Goal: Information Seeking & Learning: Check status

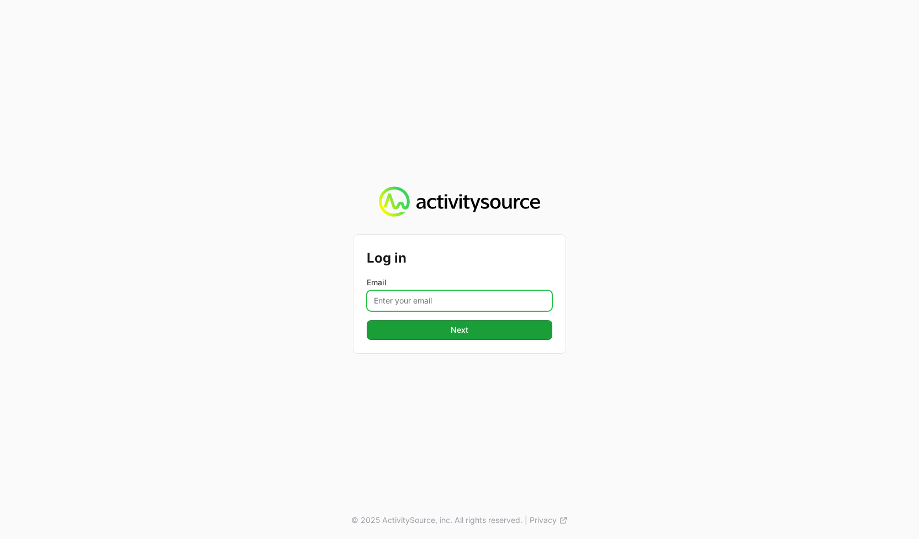
click at [430, 310] on input "Email" at bounding box center [460, 300] width 186 height 21
type input "[PERSON_NAME][EMAIL_ADDRESS][DOMAIN_NAME]"
drag, startPoint x: 669, startPoint y: 335, endPoint x: 496, endPoint y: 341, distance: 173.0
click at [668, 335] on div "Log in Email [PERSON_NAME][EMAIL_ADDRESS][DOMAIN_NAME] Next © 2025 ActivitySour…" at bounding box center [459, 269] width 919 height 539
click at [496, 340] on div "Log in Email [PERSON_NAME][EMAIL_ADDRESS][DOMAIN_NAME] Next" at bounding box center [459, 294] width 212 height 118
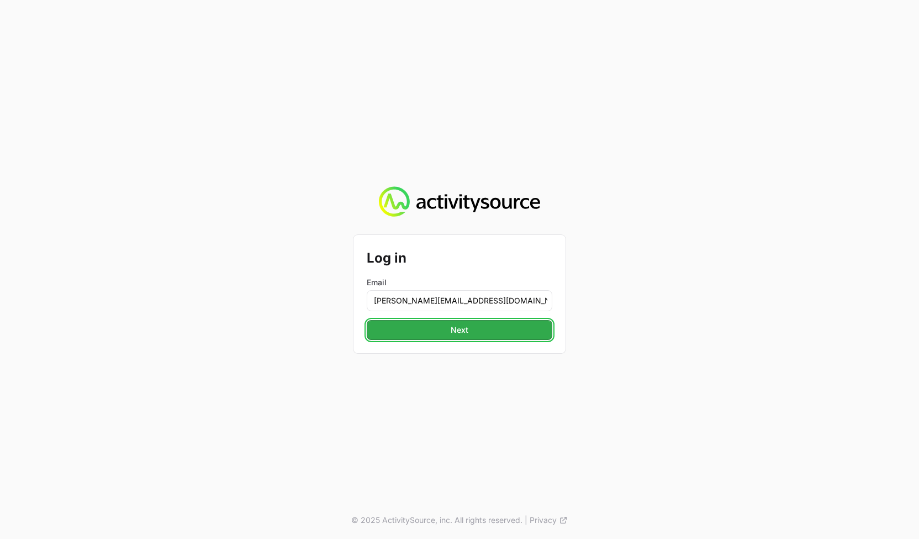
click at [398, 330] on button "Next" at bounding box center [460, 330] width 186 height 20
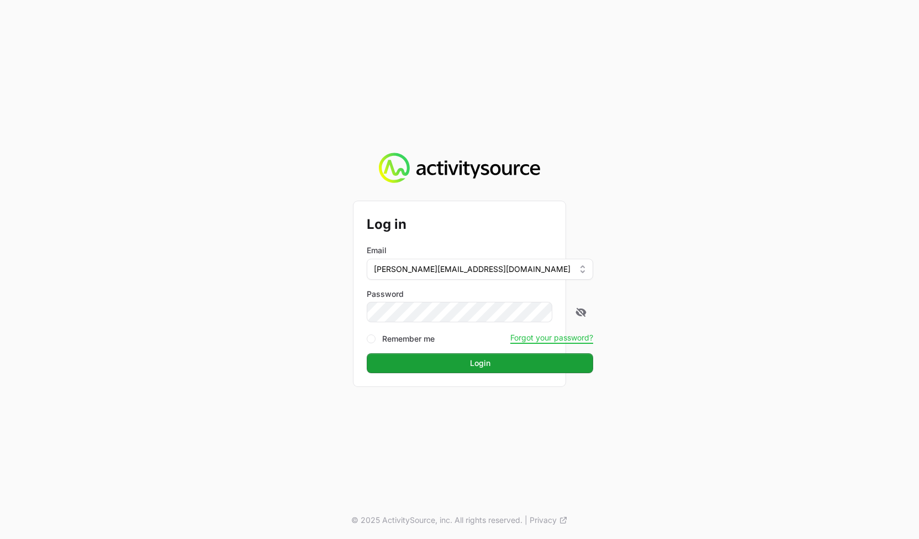
drag, startPoint x: 779, startPoint y: 332, endPoint x: 765, endPoint y: 332, distance: 13.8
click at [768, 332] on div "Log in Email [PERSON_NAME][EMAIL_ADDRESS][DOMAIN_NAME] Password Remember me For…" at bounding box center [459, 269] width 919 height 539
click at [473, 366] on button "Login" at bounding box center [480, 363] width 226 height 20
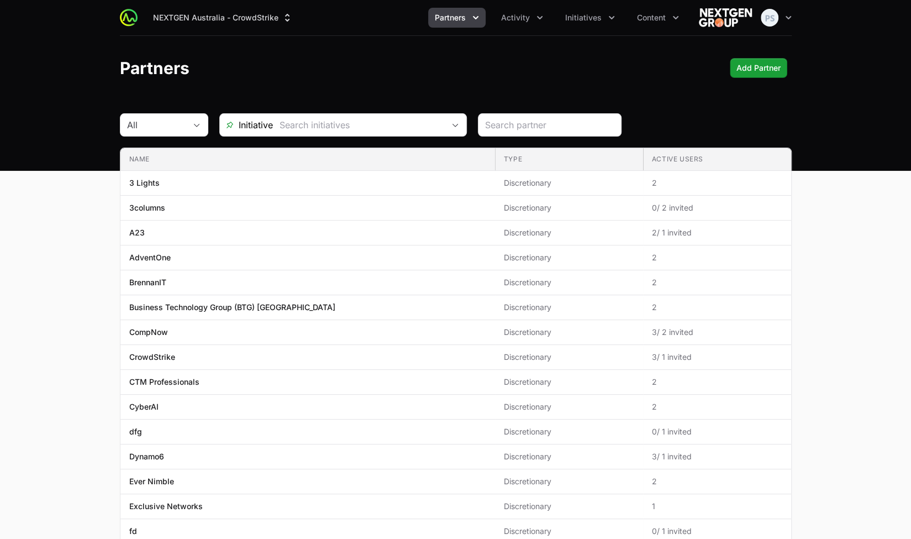
click at [555, 82] on header "Partners Add Partner" at bounding box center [455, 68] width 911 height 64
click at [459, 84] on header "Partners Add Partner" at bounding box center [455, 68] width 911 height 64
click at [217, 12] on button "NEXTGEN Australia - CrowdStrike" at bounding box center [222, 18] width 153 height 20
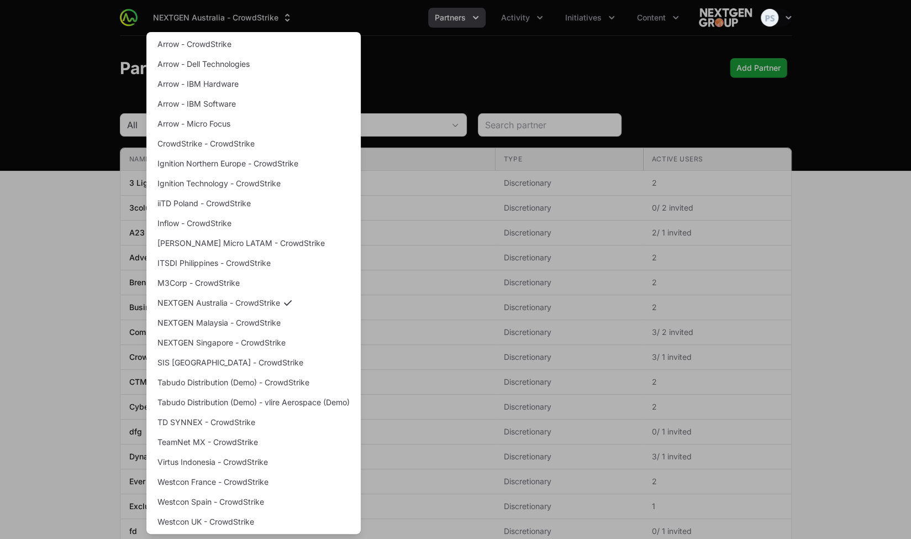
click at [421, 54] on div "Supplier switch menu" at bounding box center [455, 269] width 911 height 539
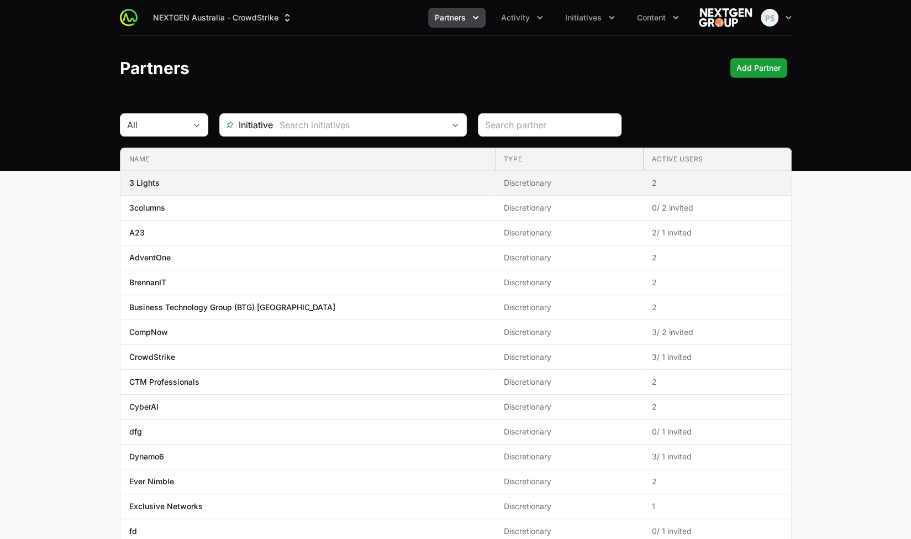
click at [183, 177] on span "3 Lights" at bounding box center [307, 182] width 357 height 11
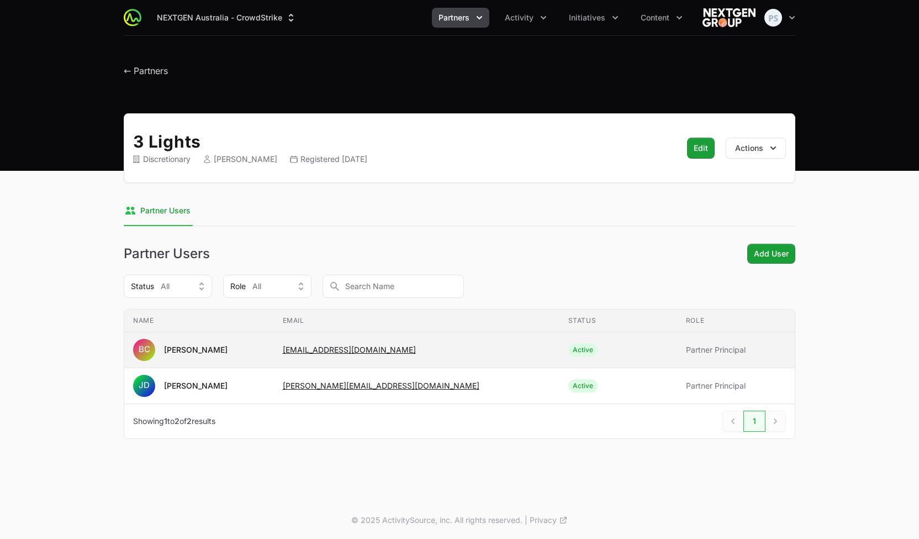
click at [231, 352] on span "BC [PERSON_NAME]" at bounding box center [199, 350] width 132 height 22
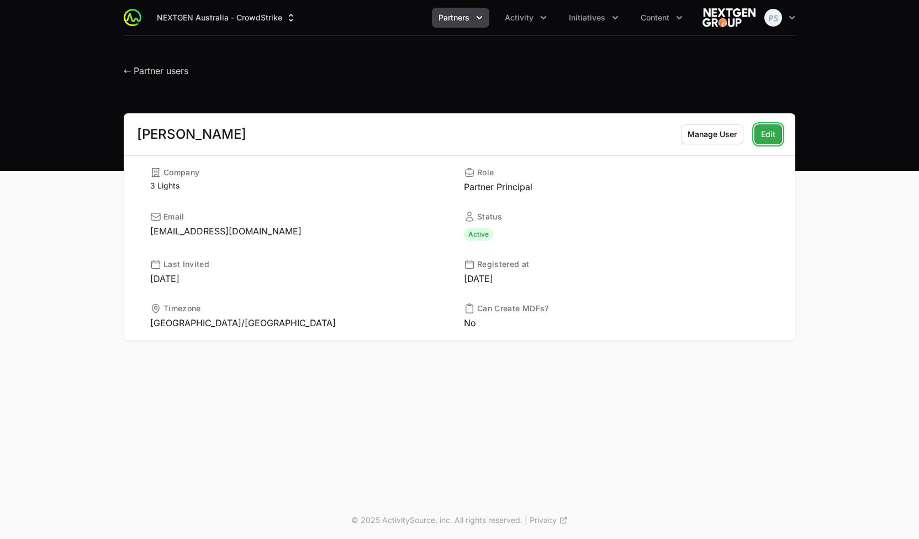
click at [775, 138] on span "Edit" at bounding box center [768, 134] width 14 height 13
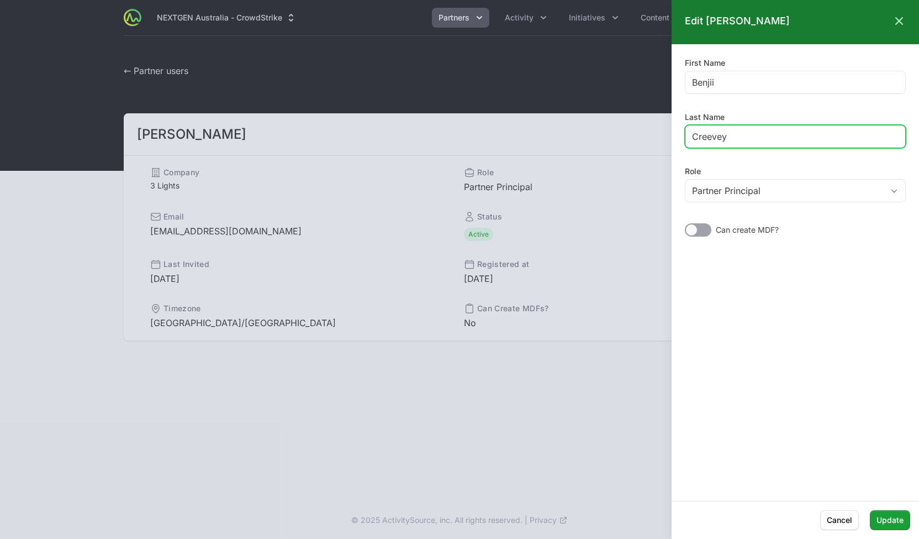
click at [775, 140] on input "Creevey" at bounding box center [795, 136] width 207 height 13
type input "Creeveys"
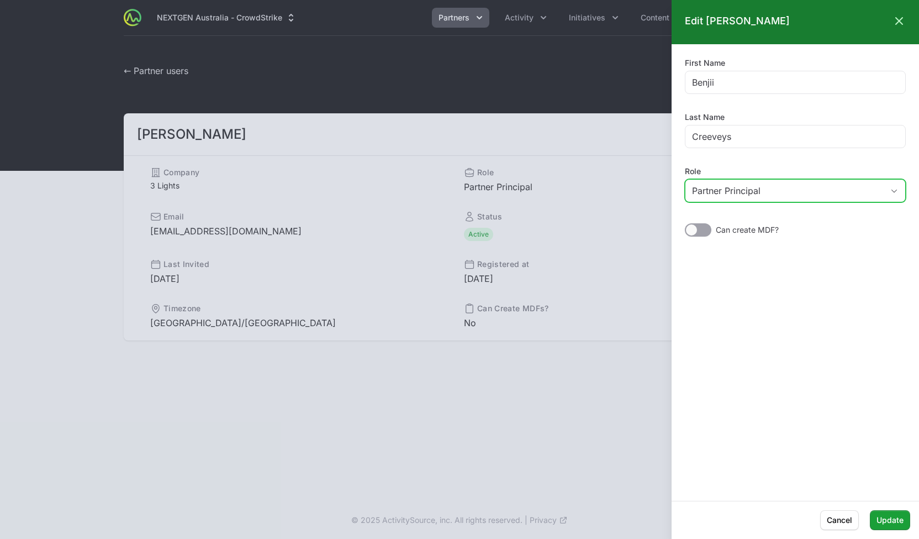
click at [882, 184] on div "Partner Principal" at bounding box center [787, 190] width 191 height 13
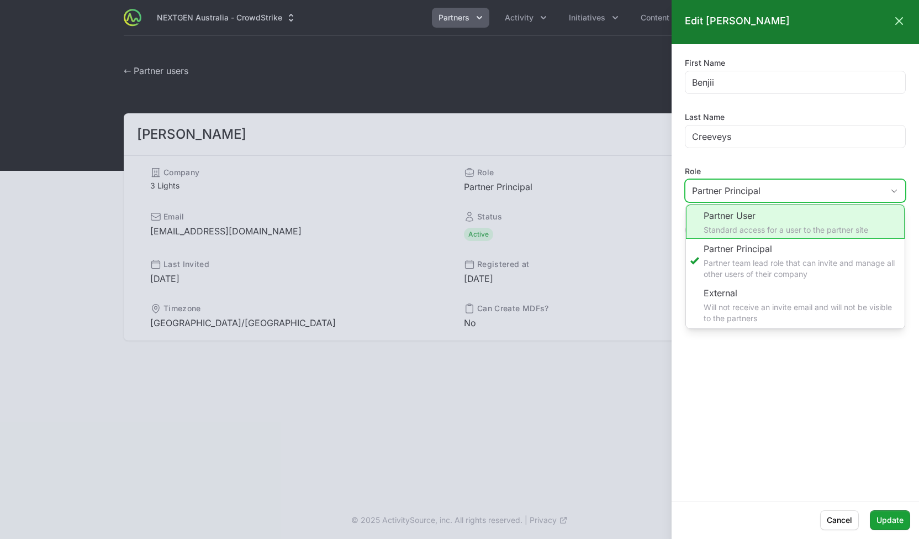
click at [822, 230] on li "Partner User Standard access for a user to the partner site" at bounding box center [795, 221] width 219 height 34
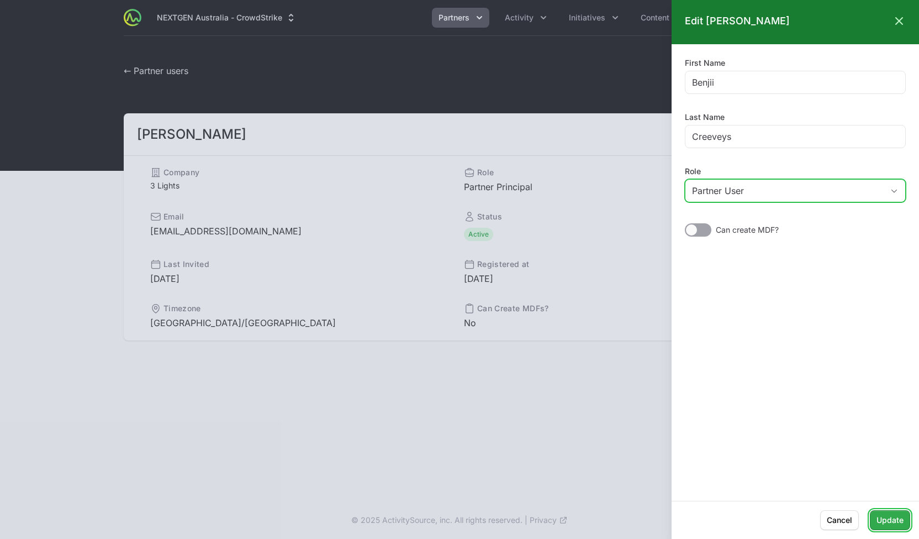
click at [885, 512] on button "Update" at bounding box center [890, 520] width 40 height 20
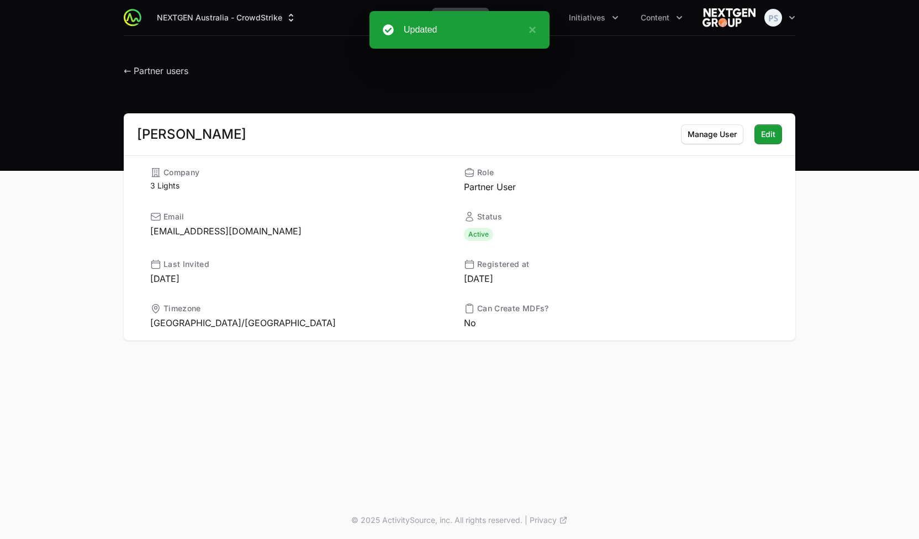
click at [257, 82] on header "← Partner users" at bounding box center [459, 68] width 919 height 64
click at [148, 60] on h1 "← Partner users" at bounding box center [156, 68] width 65 height 20
click at [155, 68] on span "← Partner users" at bounding box center [156, 70] width 65 height 11
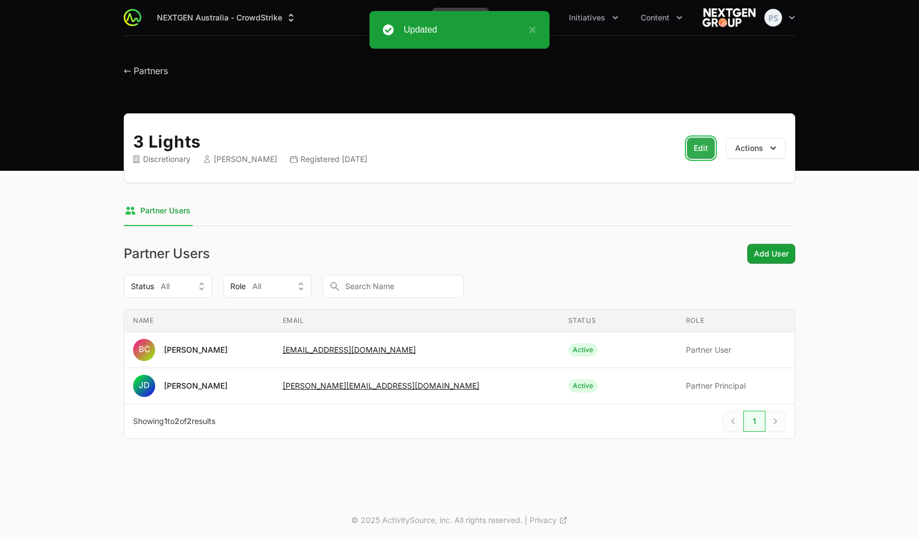
click at [700, 152] on span "Edit" at bounding box center [701, 147] width 14 height 13
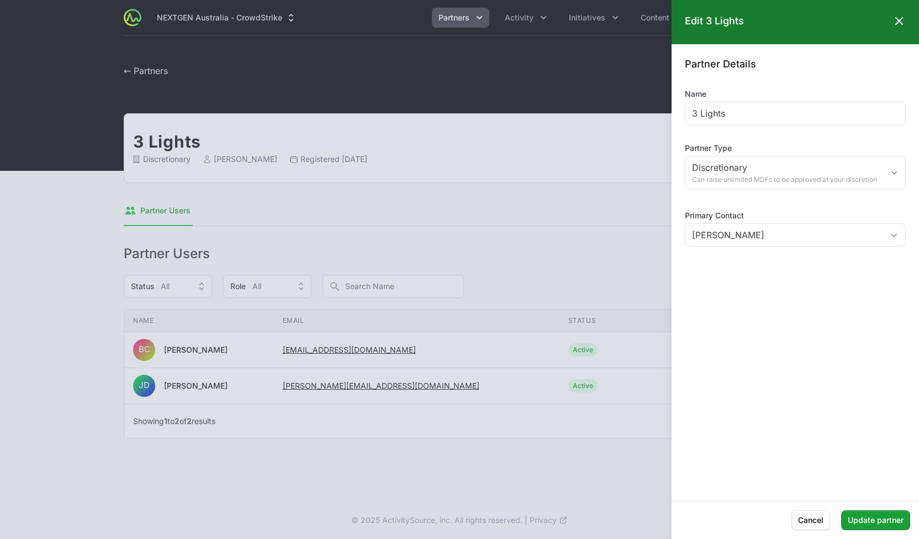
click at [900, 16] on icon at bounding box center [899, 20] width 13 height 13
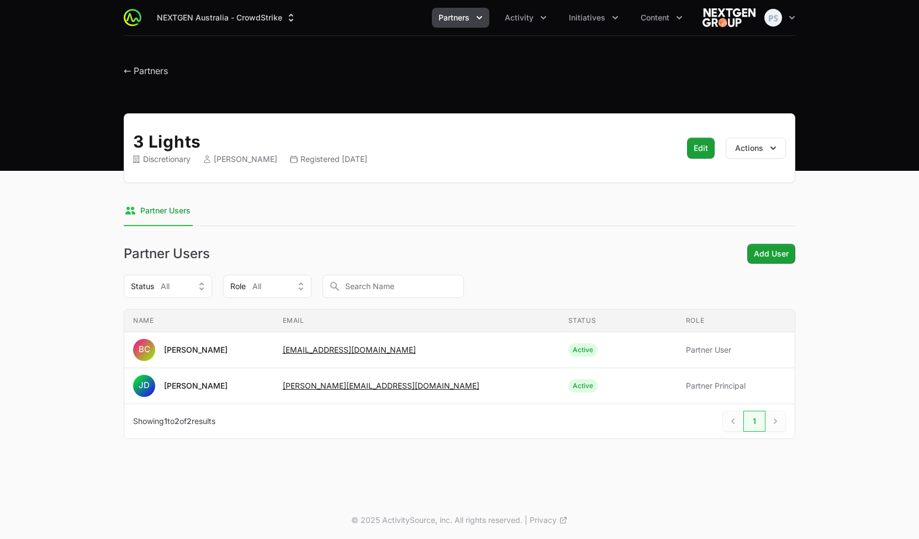
click at [466, 17] on span "Partners" at bounding box center [454, 17] width 31 height 11
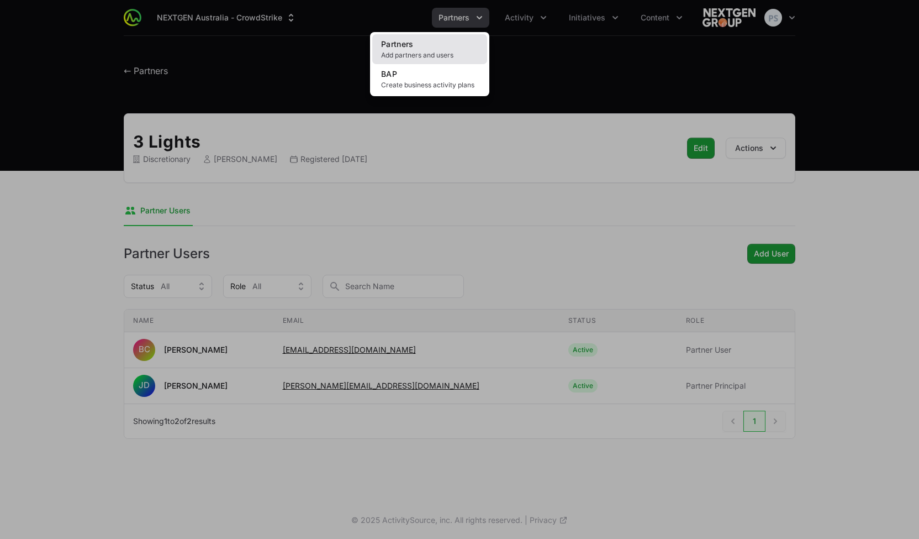
click at [418, 39] on link "Partners Add partners and users" at bounding box center [429, 49] width 115 height 30
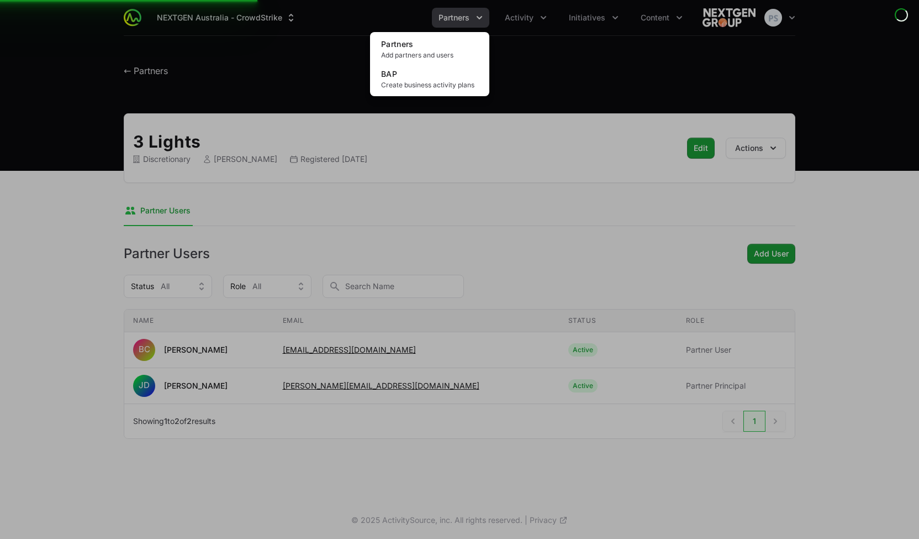
click at [276, 68] on div "Partners menu" at bounding box center [459, 269] width 919 height 539
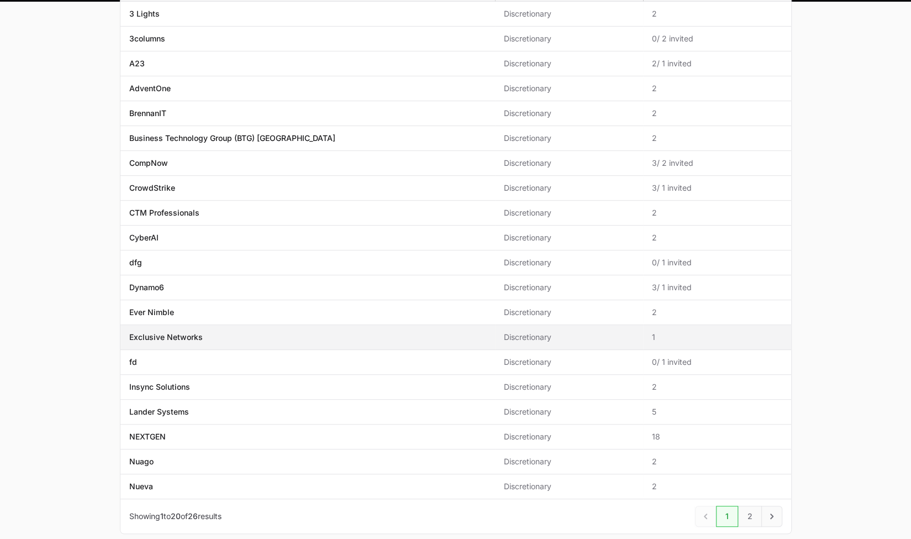
scroll to position [223, 0]
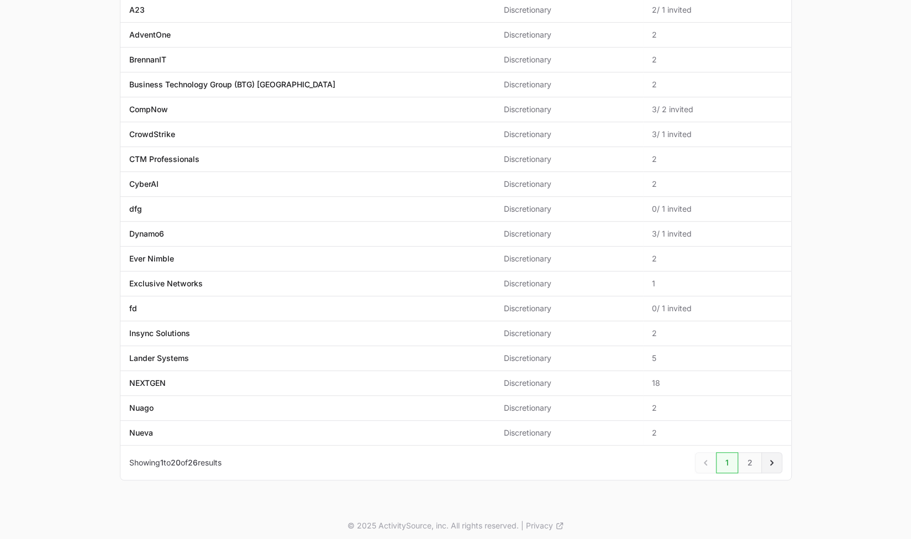
click at [768, 457] on icon "Next" at bounding box center [771, 462] width 11 height 11
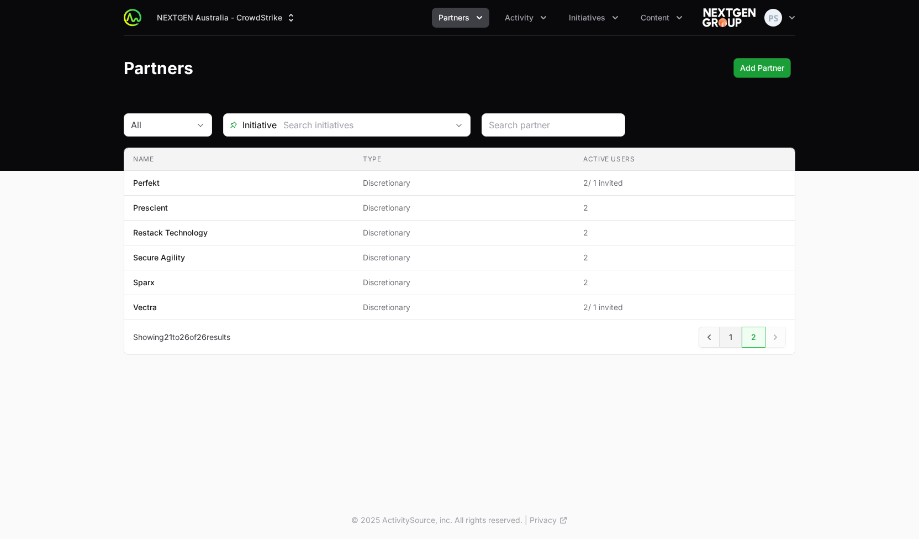
click at [725, 335] on link "1" at bounding box center [731, 336] width 22 height 21
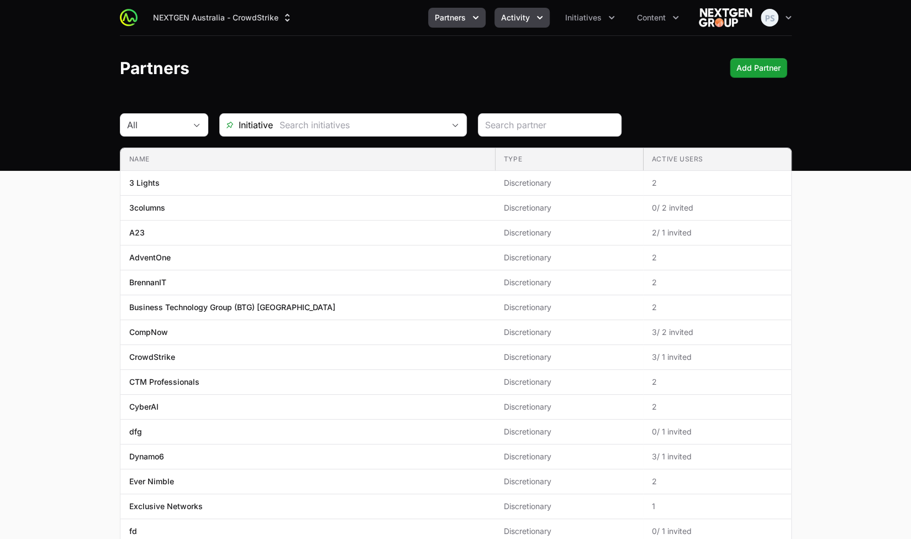
click at [534, 20] on icon "Activity menu" at bounding box center [539, 17] width 11 height 11
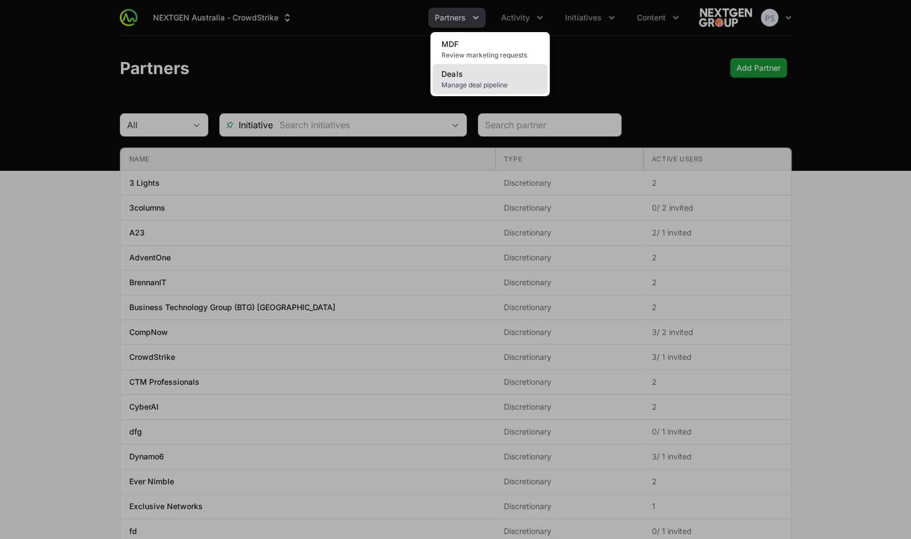
click at [493, 78] on link "Deals Manage deal pipeline" at bounding box center [489, 79] width 115 height 30
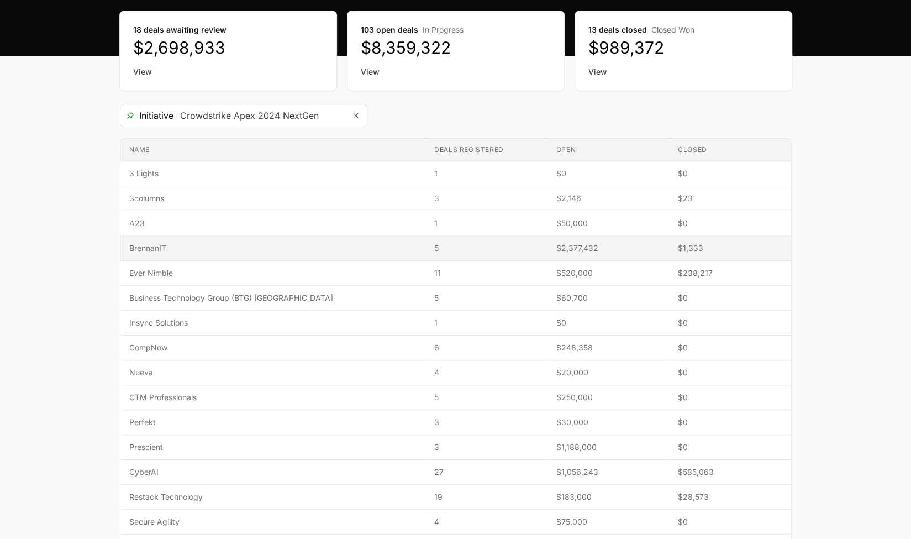
scroll to position [221, 0]
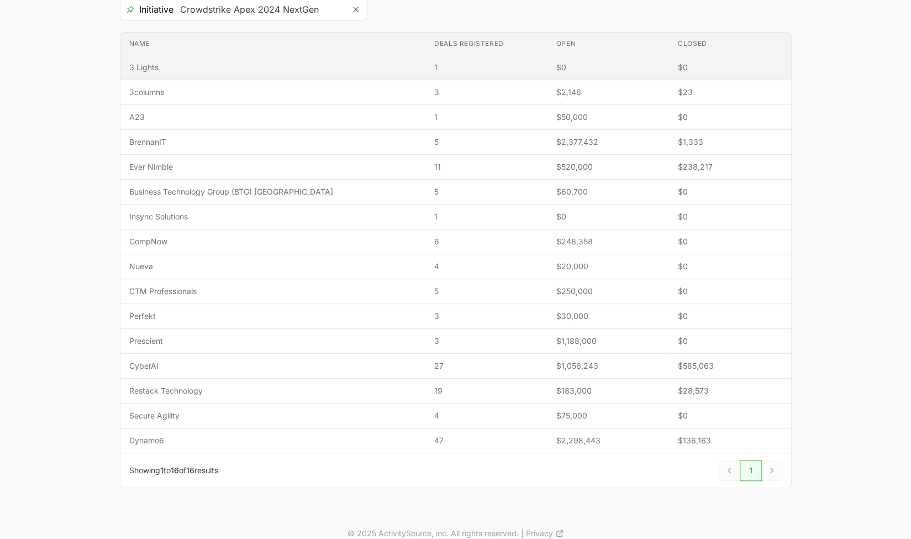
click at [259, 71] on span "3 Lights" at bounding box center [273, 67] width 288 height 11
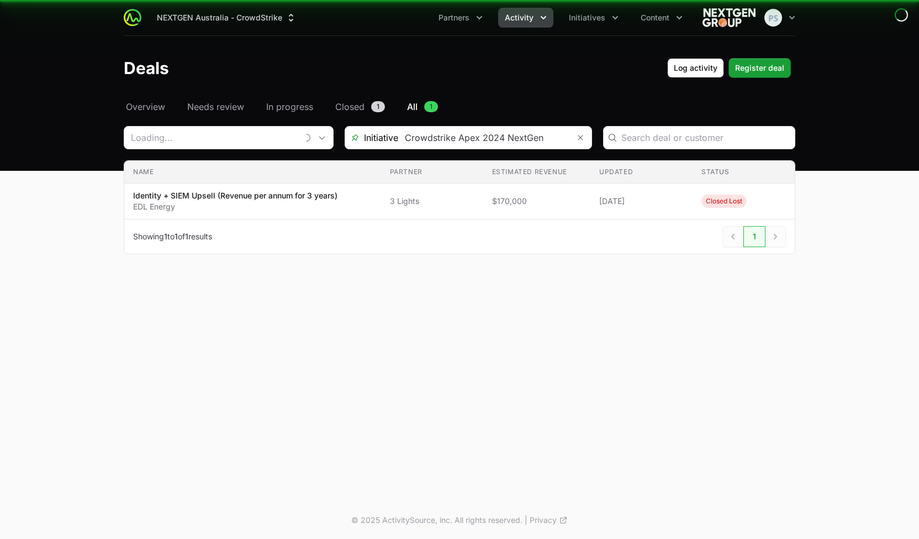
type input "3 Lights"
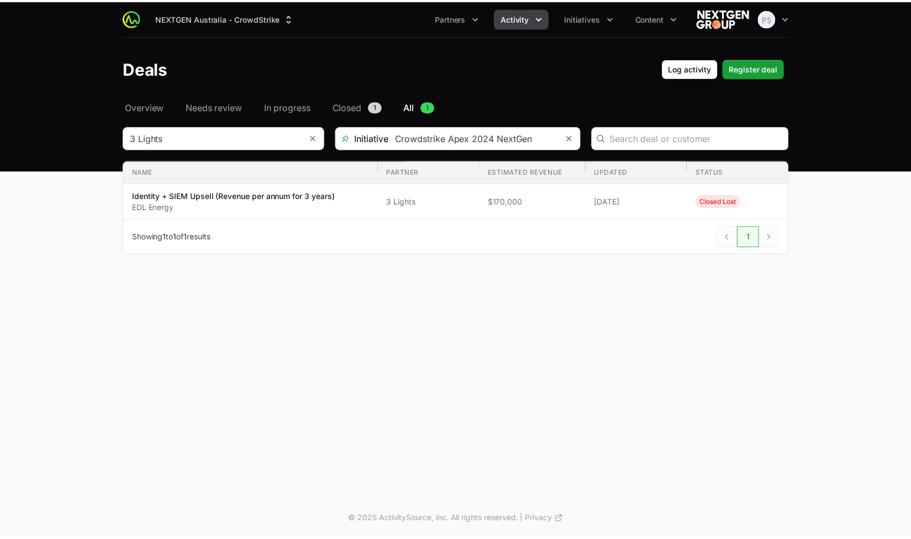
scroll to position [221, 0]
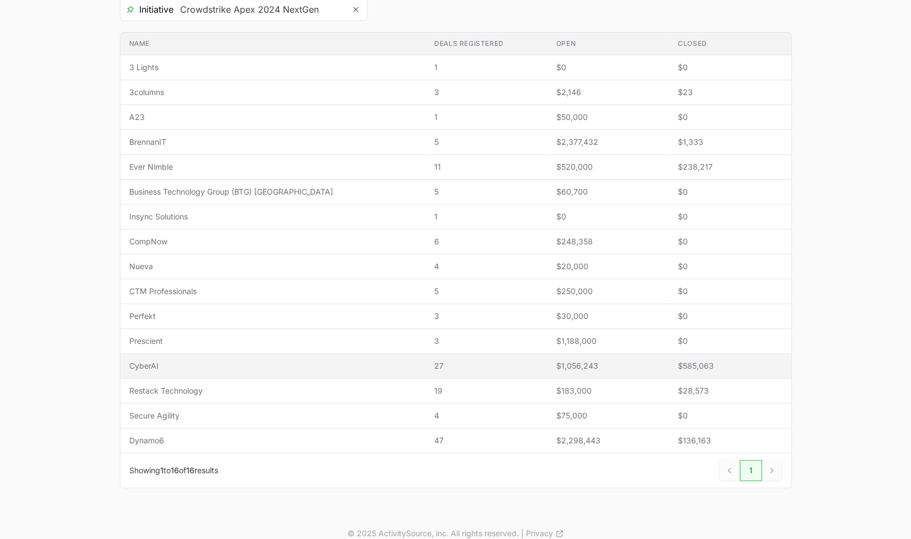
click at [451, 360] on span "27" at bounding box center [486, 365] width 104 height 11
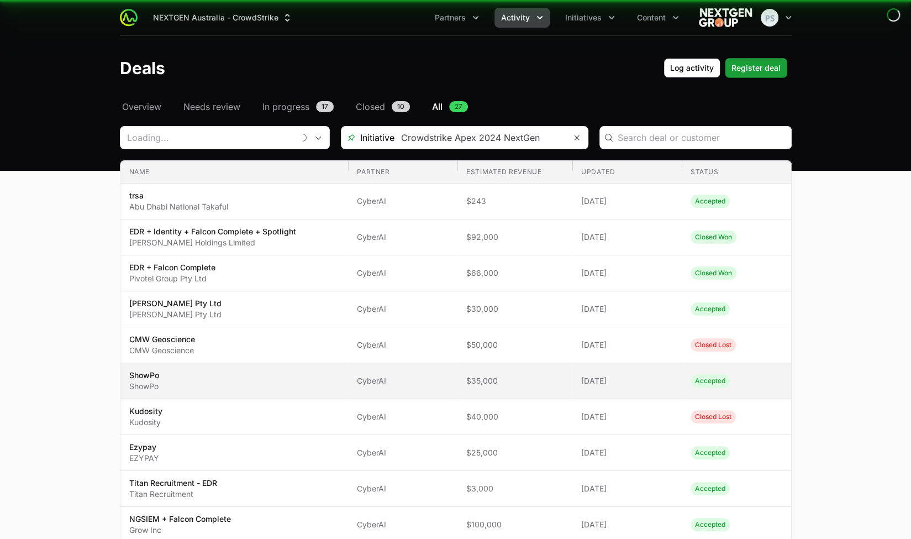
type input "CyberAI"
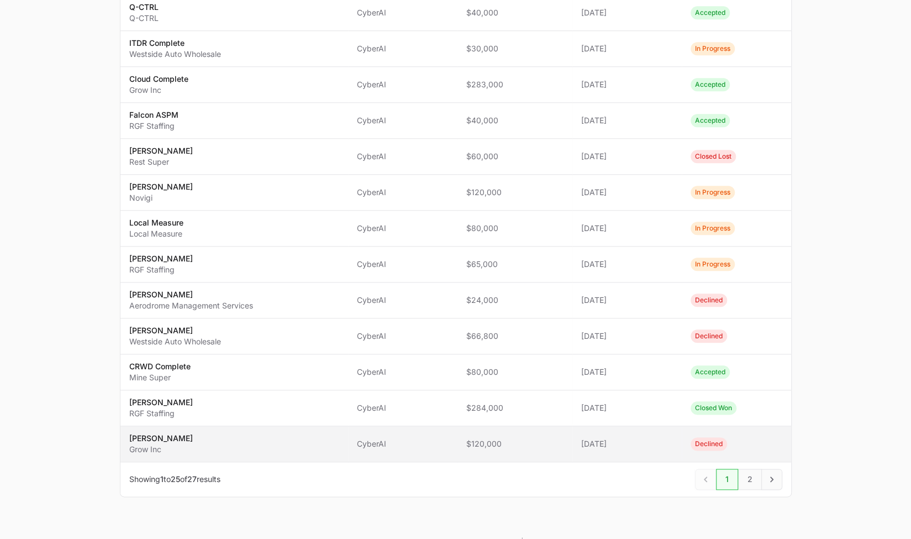
scroll to position [635, 0]
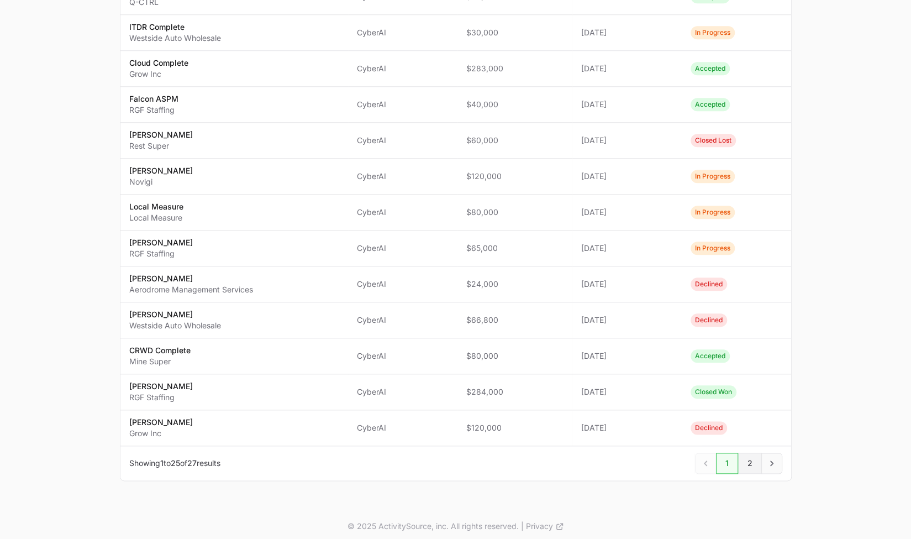
click at [749, 462] on span "2" at bounding box center [750, 462] width 24 height 21
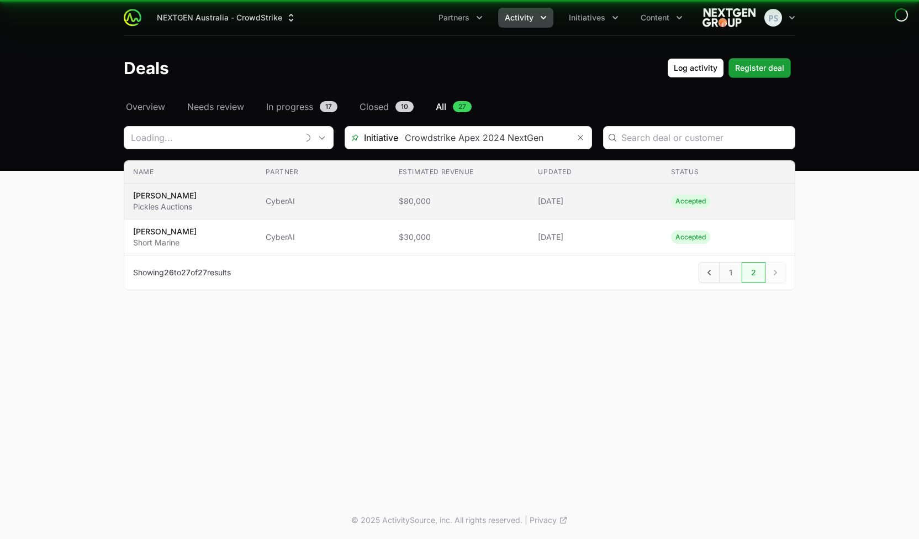
type input "CyberAI"
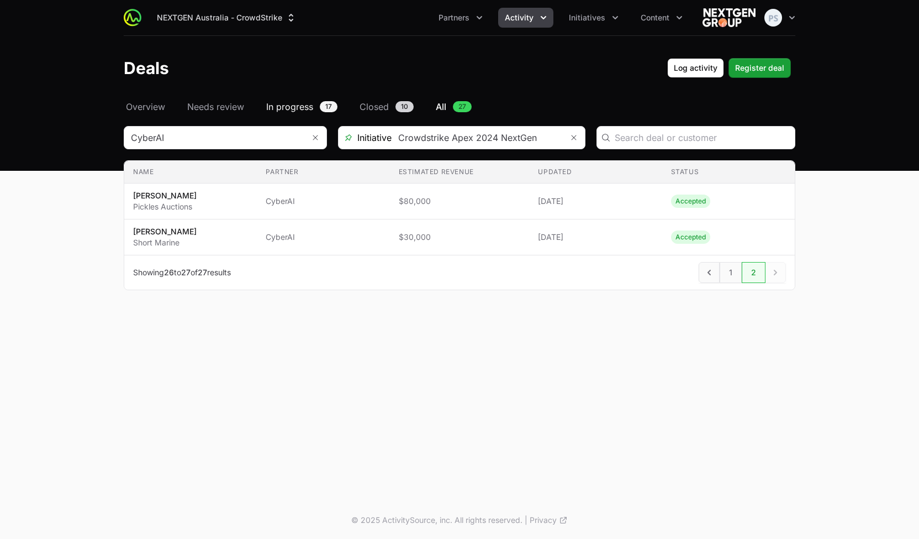
click at [306, 107] on span "In progress" at bounding box center [289, 106] width 47 height 13
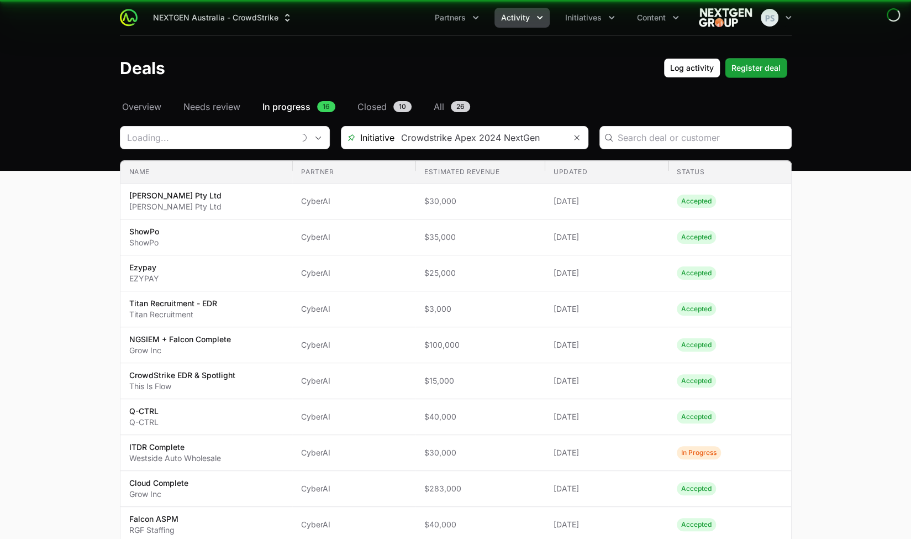
type input "CyberAI"
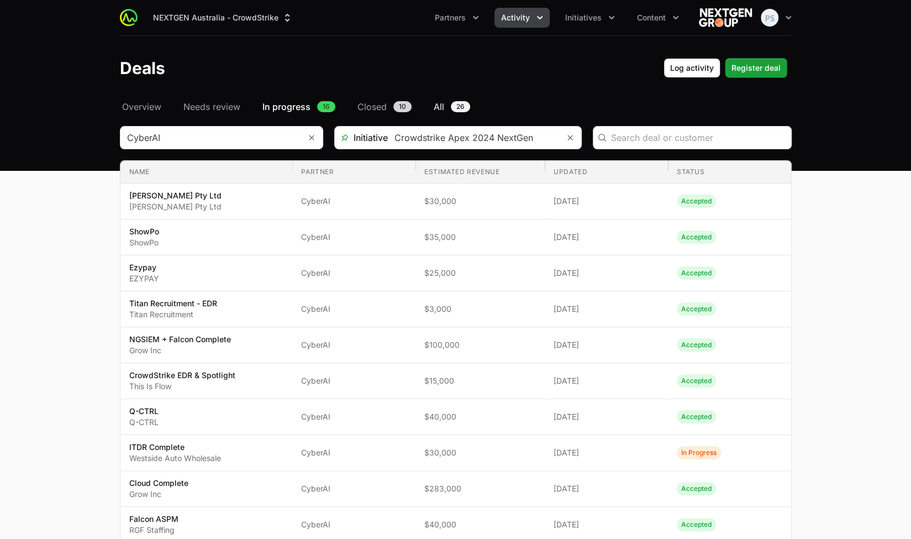
click at [439, 103] on span "All" at bounding box center [439, 106] width 10 height 13
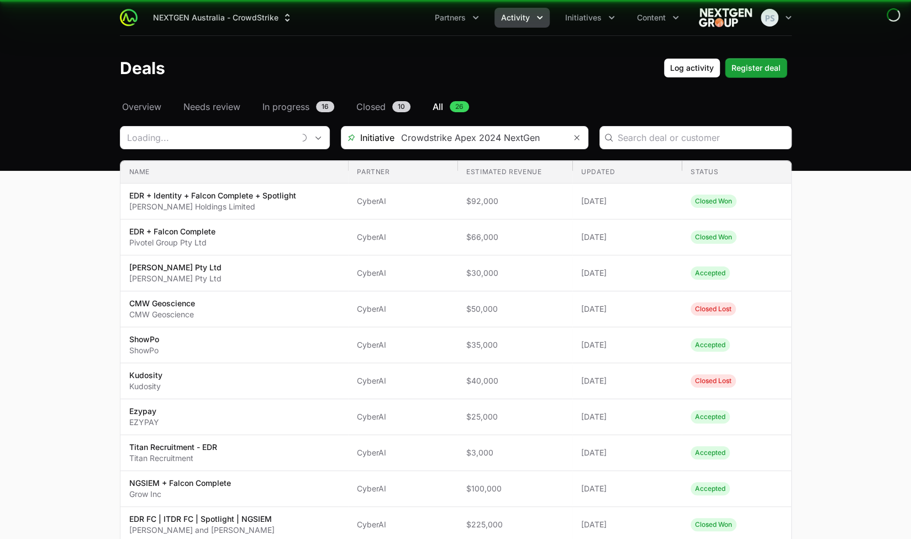
type input "CyberAI"
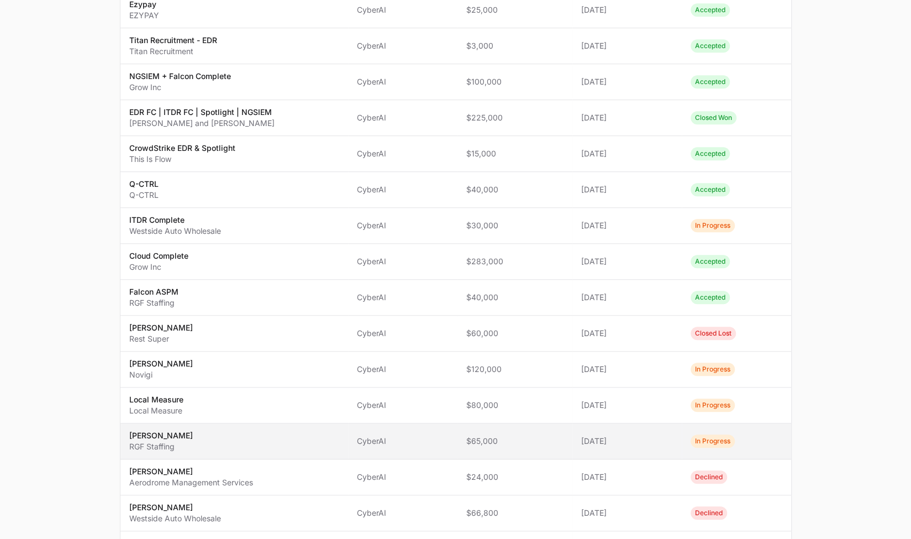
scroll to position [635, 0]
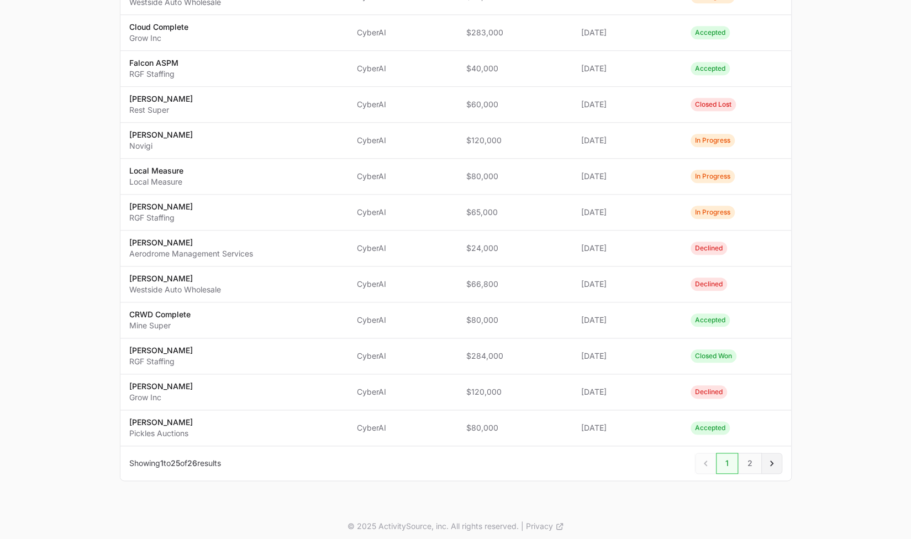
click at [782, 459] on span "Next" at bounding box center [771, 462] width 21 height 21
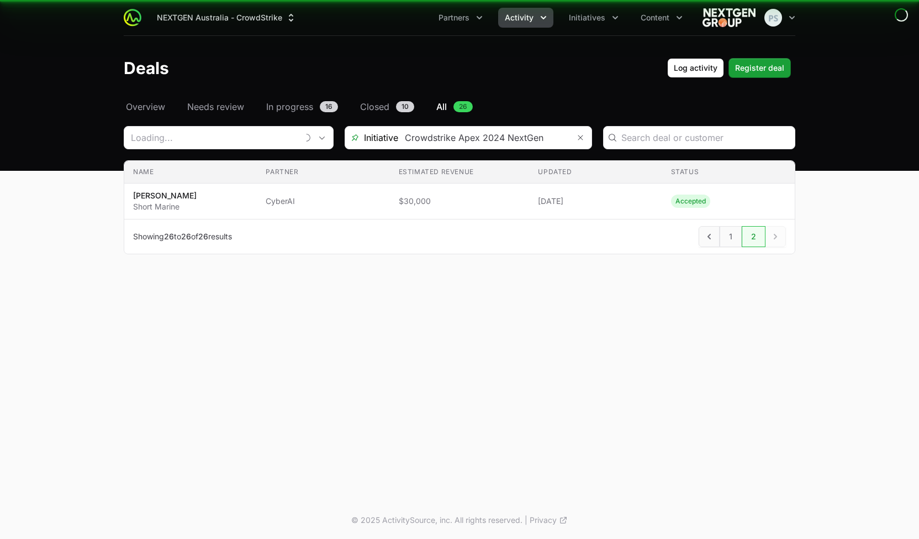
type input "CyberAI"
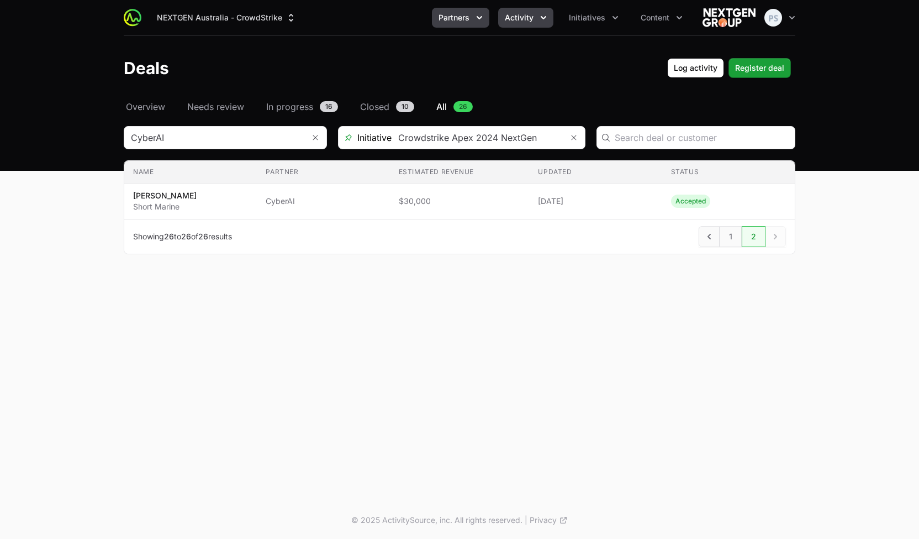
click at [466, 25] on button "Partners" at bounding box center [460, 18] width 57 height 20
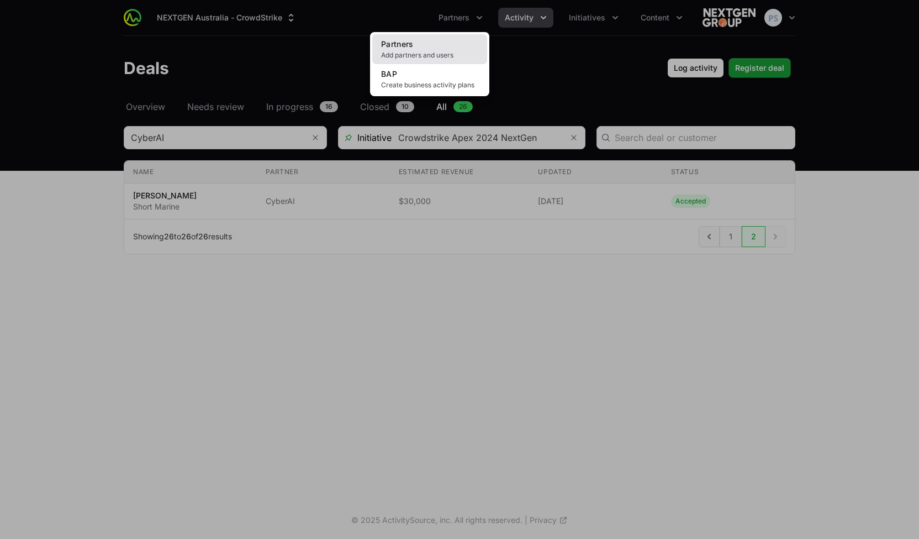
click at [456, 51] on span "Add partners and users" at bounding box center [429, 55] width 97 height 9
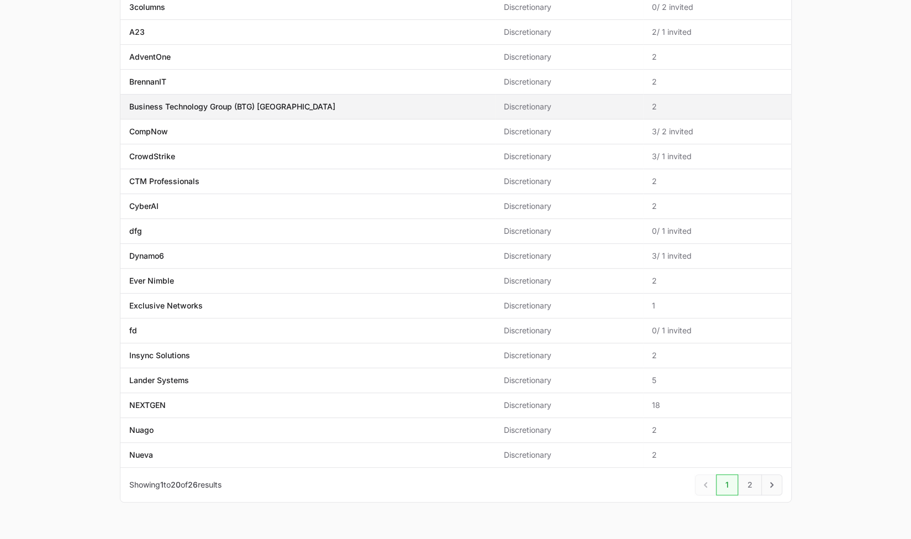
scroll to position [223, 0]
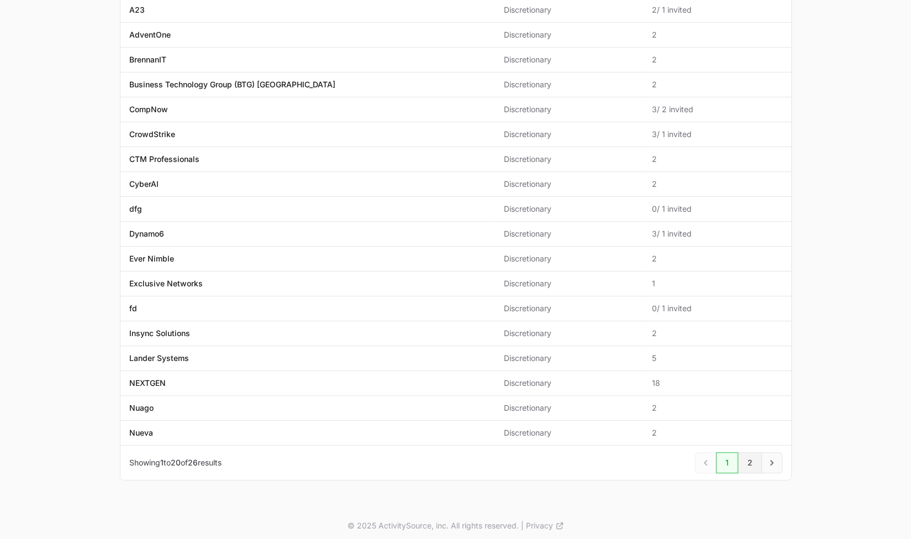
click at [751, 459] on link "2" at bounding box center [750, 462] width 24 height 21
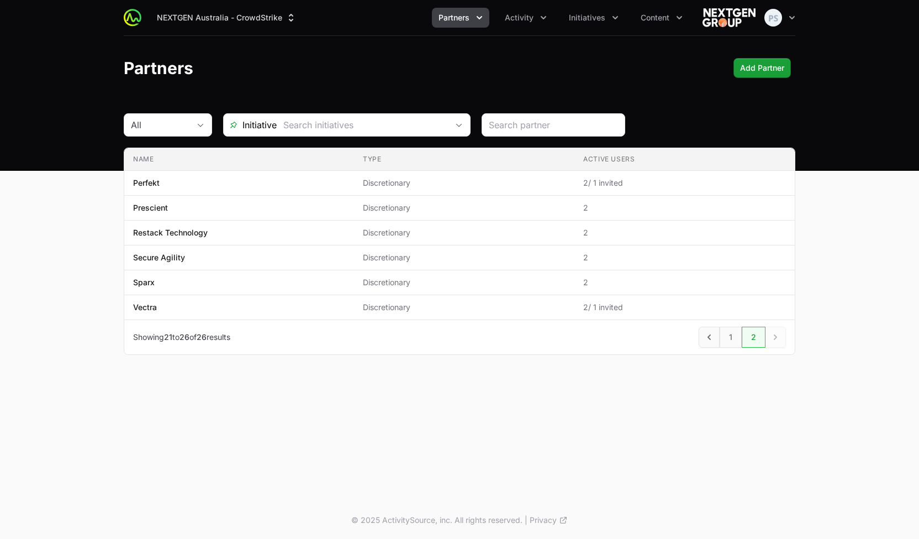
click at [653, 75] on div "Partners Add Partner" at bounding box center [460, 68] width 672 height 20
click at [536, 17] on button "Activity" at bounding box center [525, 18] width 55 height 20
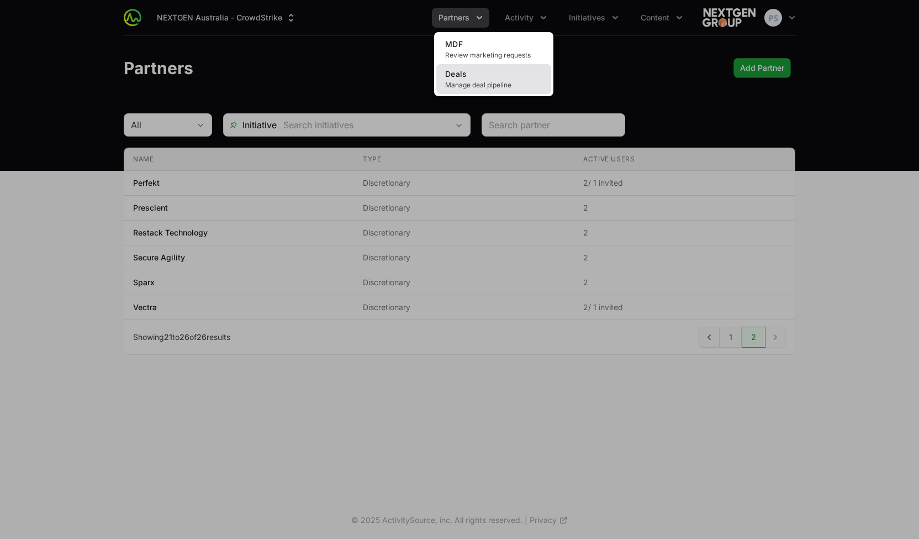
click at [489, 78] on link "Deals Manage deal pipeline" at bounding box center [493, 79] width 115 height 30
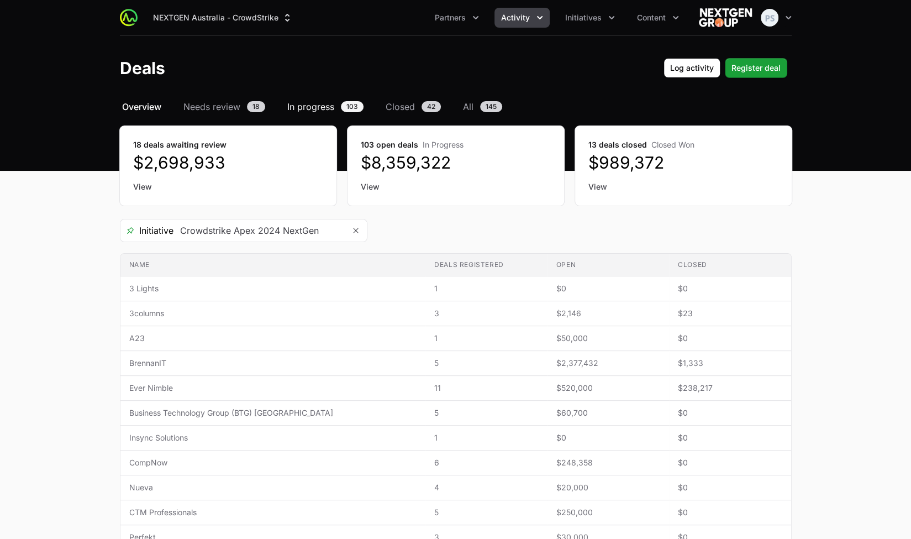
click at [320, 105] on span "In progress" at bounding box center [310, 106] width 47 height 13
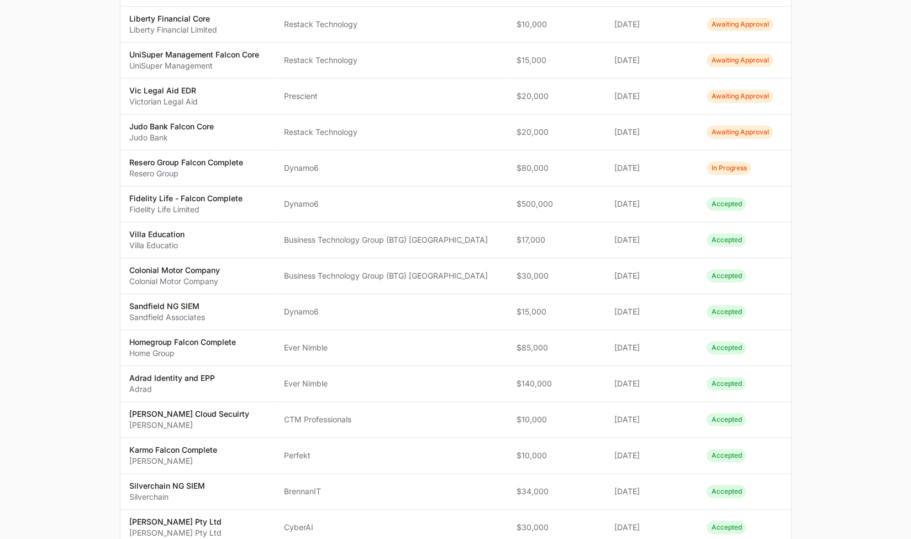
scroll to position [635, 0]
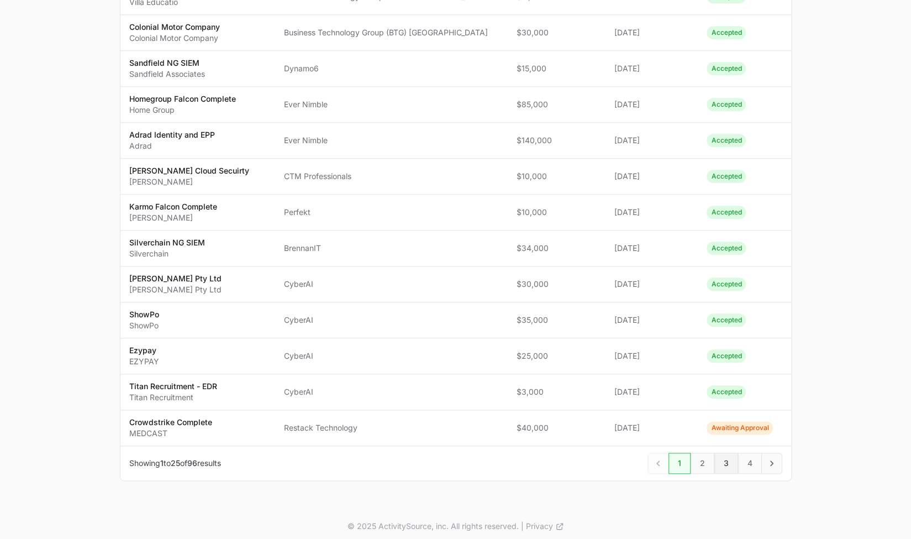
click at [732, 462] on span "3" at bounding box center [726, 462] width 24 height 21
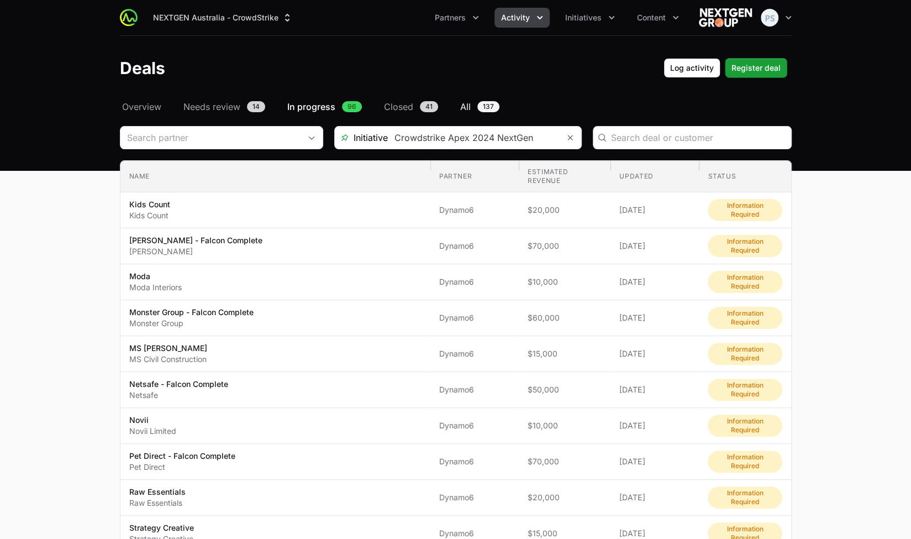
click at [462, 107] on span "All" at bounding box center [465, 106] width 10 height 13
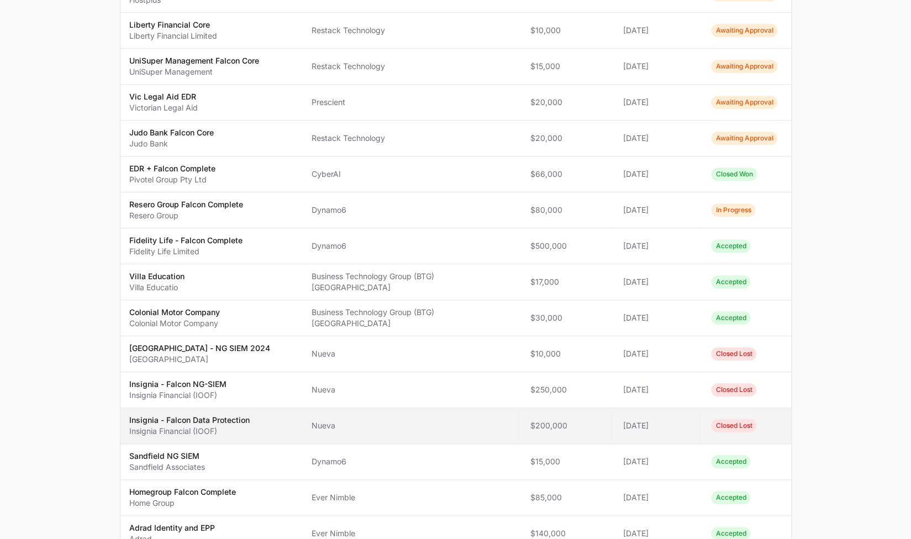
scroll to position [635, 0]
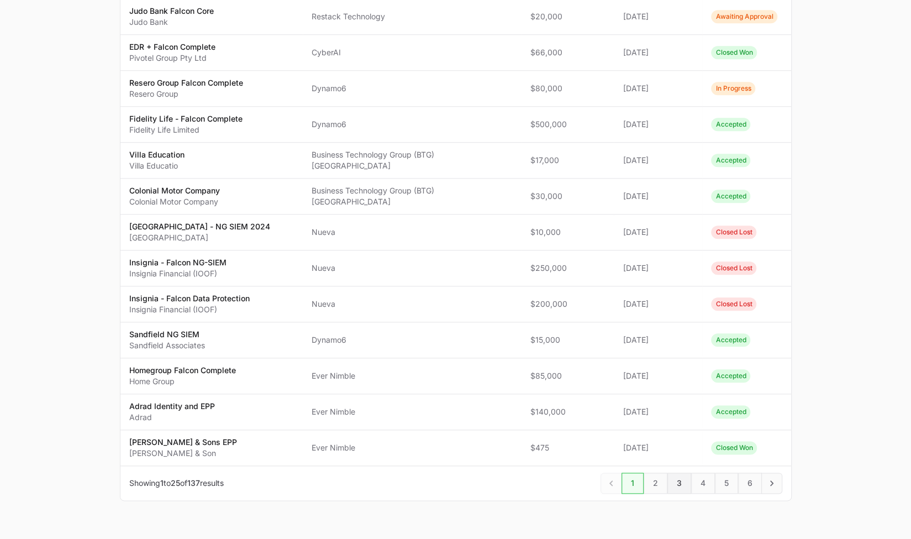
click at [676, 472] on span "3" at bounding box center [679, 482] width 24 height 21
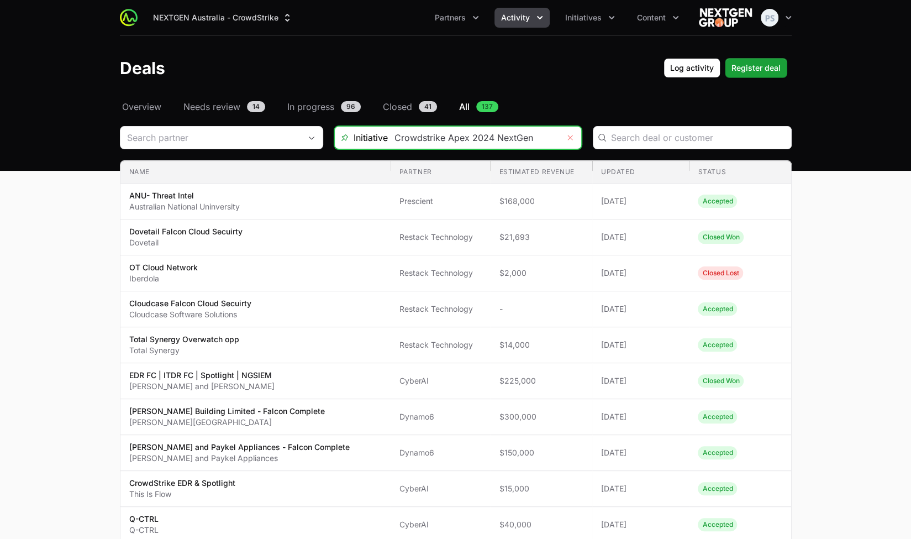
click at [570, 139] on icon "Remove" at bounding box center [570, 137] width 7 height 9
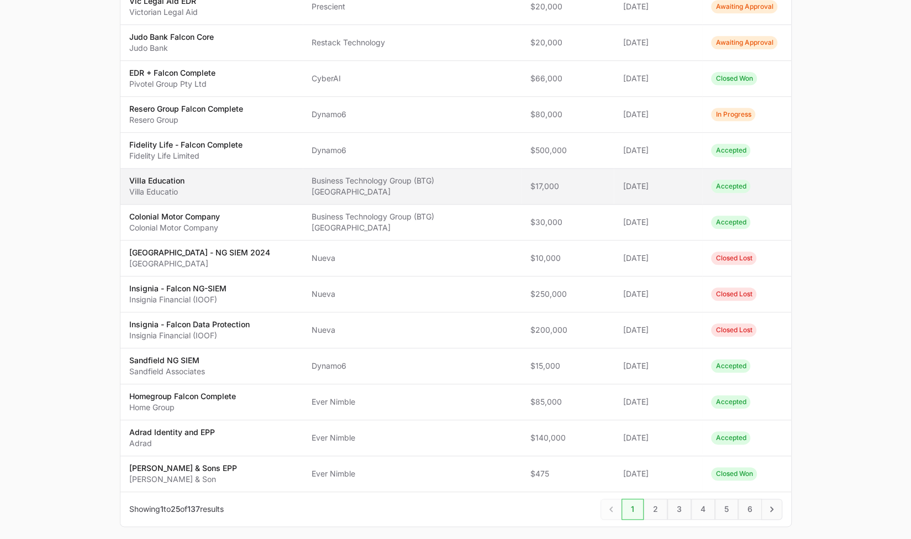
scroll to position [635, 0]
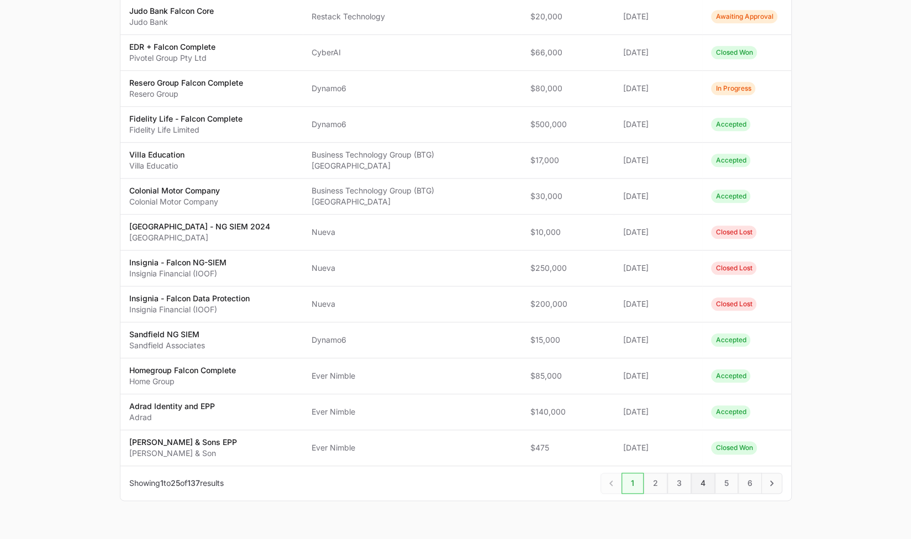
click at [699, 472] on span "4" at bounding box center [703, 482] width 24 height 21
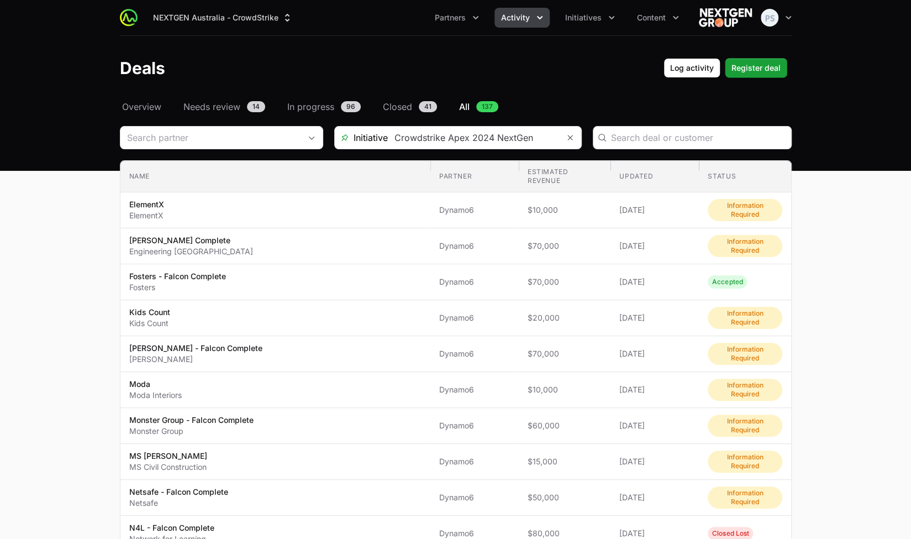
click at [324, 104] on span "In progress" at bounding box center [310, 106] width 47 height 13
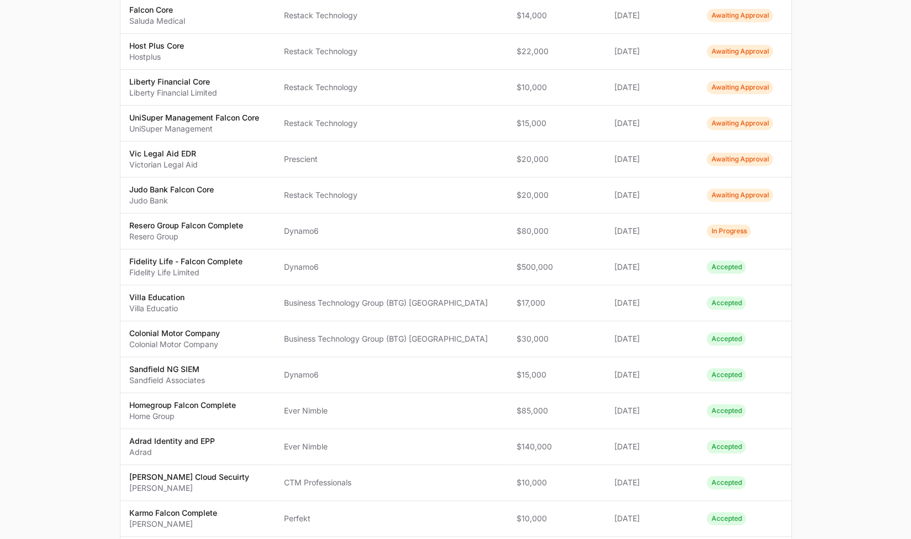
scroll to position [635, 0]
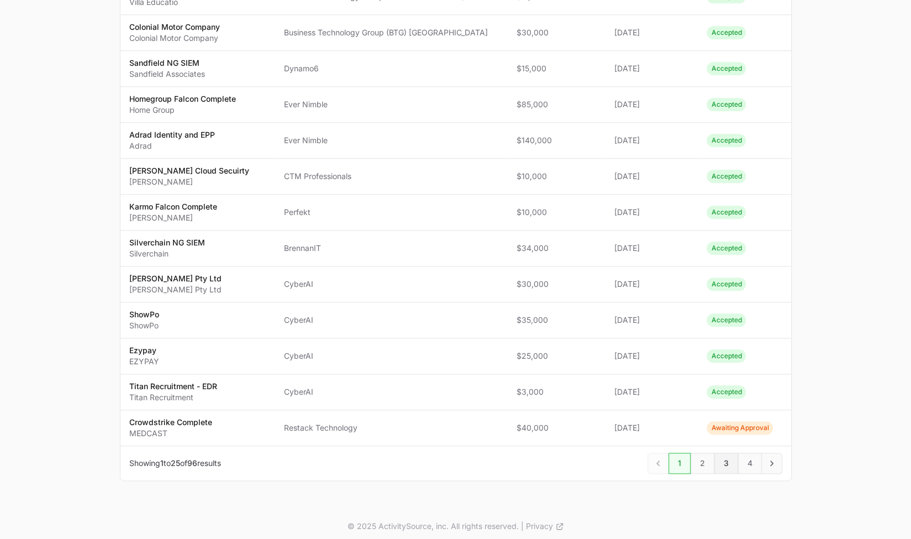
click at [720, 458] on span "3" at bounding box center [726, 462] width 24 height 21
